Goal: Check status

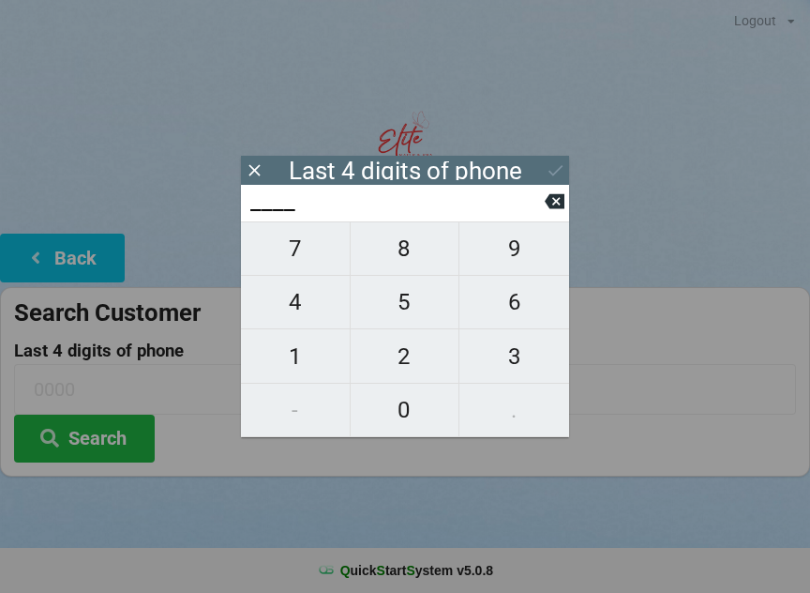
click at [520, 316] on span "6" at bounding box center [515, 301] width 110 height 39
type input "6___"
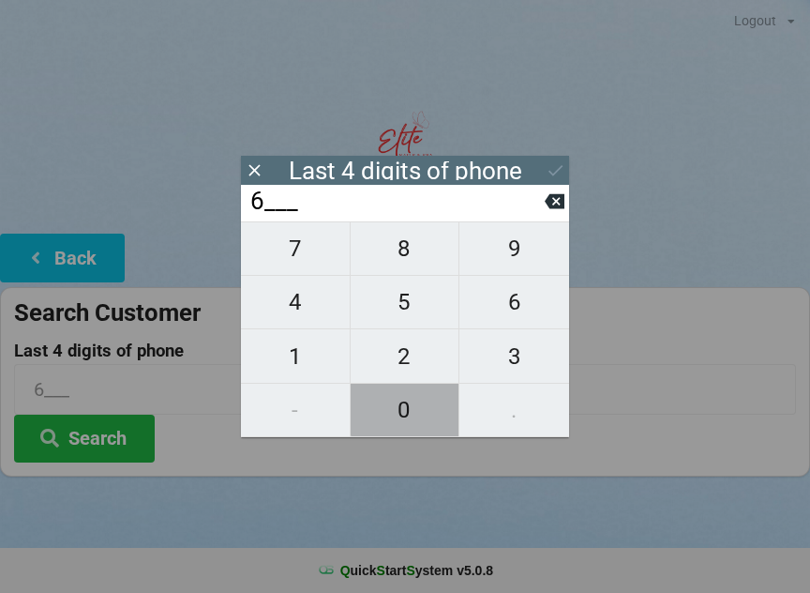
click at [412, 400] on span "0" at bounding box center [405, 409] width 109 height 39
type input "60__"
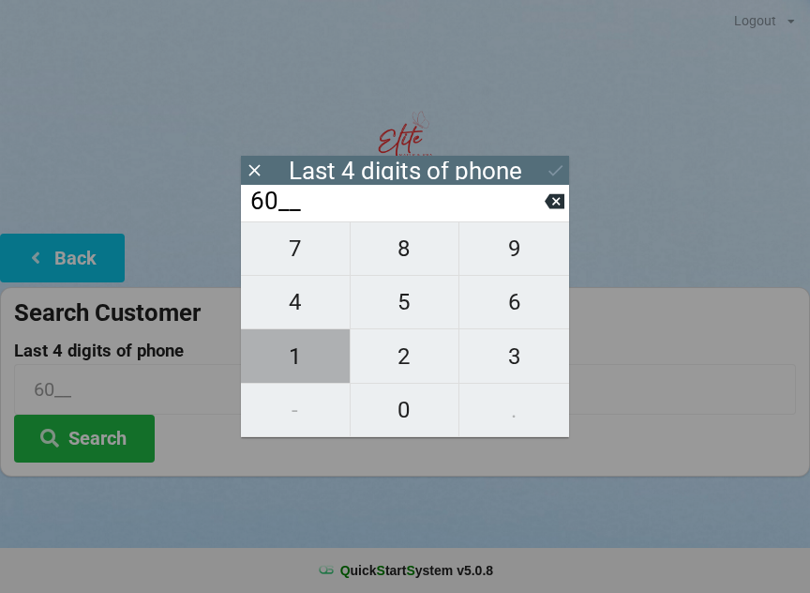
click at [304, 357] on span "1" at bounding box center [295, 356] width 109 height 39
type input "601_"
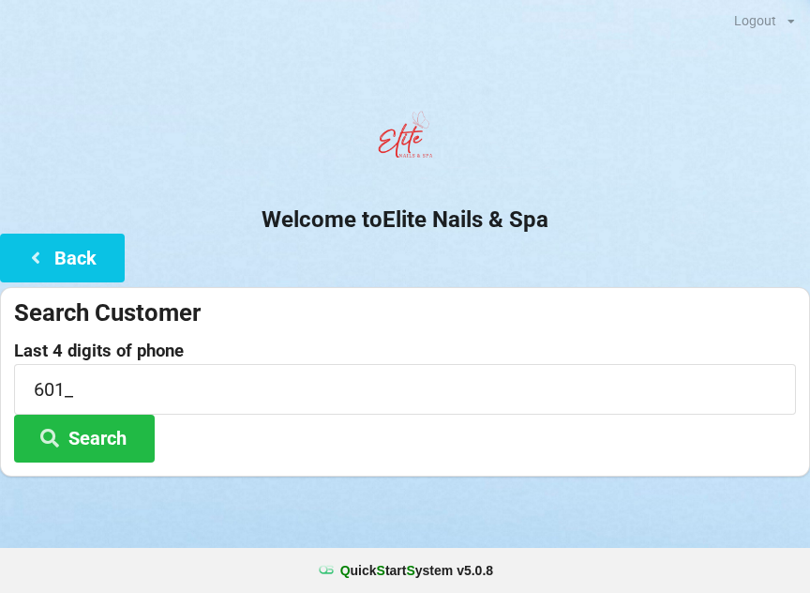
click at [105, 448] on button "Search" at bounding box center [84, 439] width 141 height 48
click at [82, 272] on button "Back" at bounding box center [62, 258] width 125 height 48
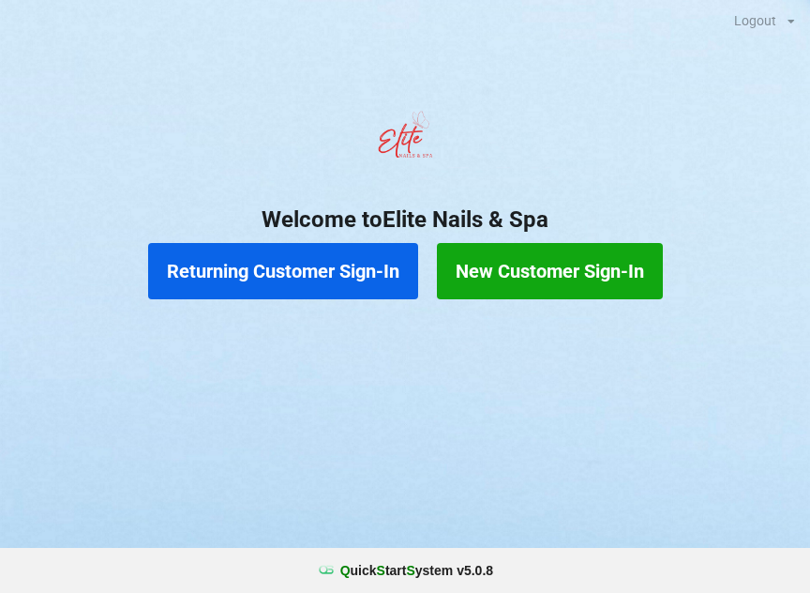
click at [285, 272] on button "Returning Customer Sign-In" at bounding box center [283, 271] width 270 height 56
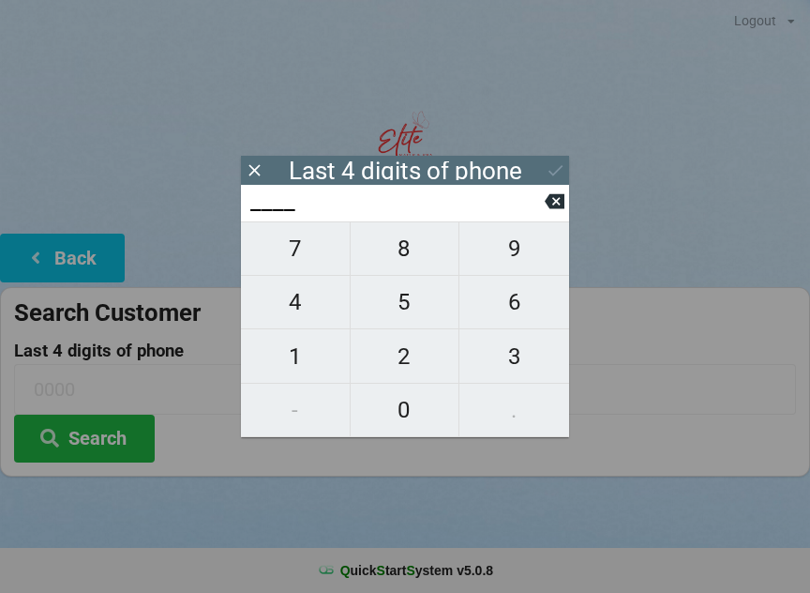
click at [525, 305] on span "6" at bounding box center [515, 301] width 110 height 39
type input "6___"
click at [395, 416] on span "0" at bounding box center [405, 409] width 109 height 39
type input "60__"
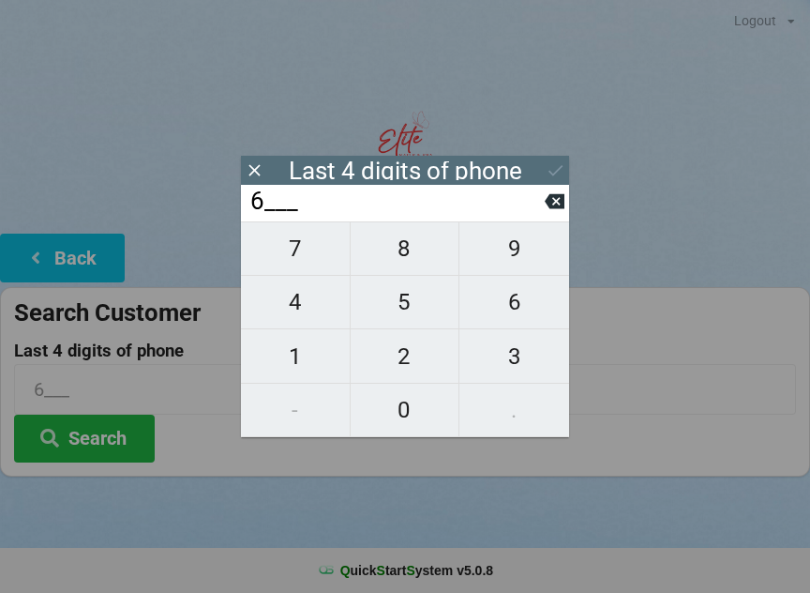
type input "60__"
click at [506, 322] on span "6" at bounding box center [515, 301] width 110 height 39
type input "606_"
click at [299, 364] on span "1" at bounding box center [295, 356] width 109 height 39
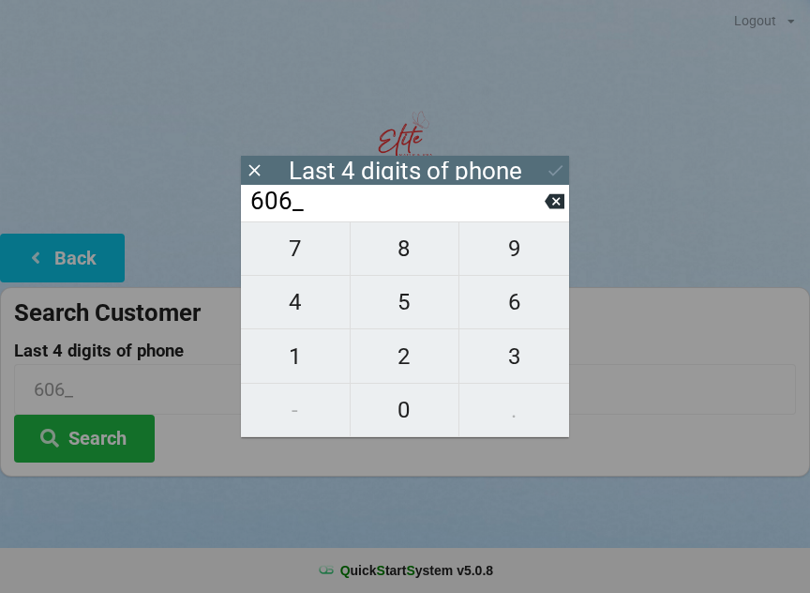
type input "6061"
click at [100, 434] on button "Search" at bounding box center [84, 439] width 141 height 48
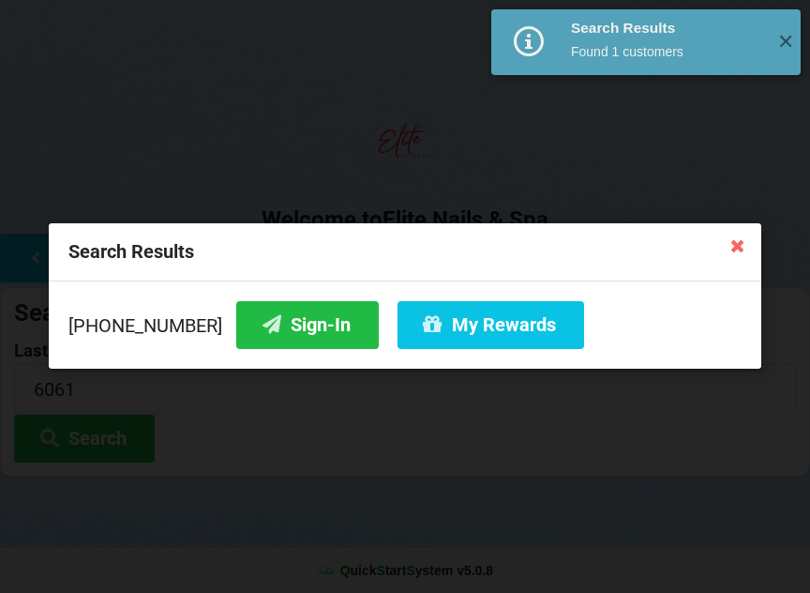
click at [278, 337] on button "Sign-In" at bounding box center [307, 325] width 143 height 48
